Goal: Task Accomplishment & Management: Manage account settings

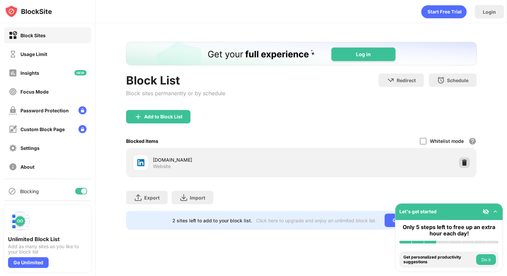
click at [464, 159] on img at bounding box center [464, 162] width 7 height 7
